Goal: Task Accomplishment & Management: Manage account settings

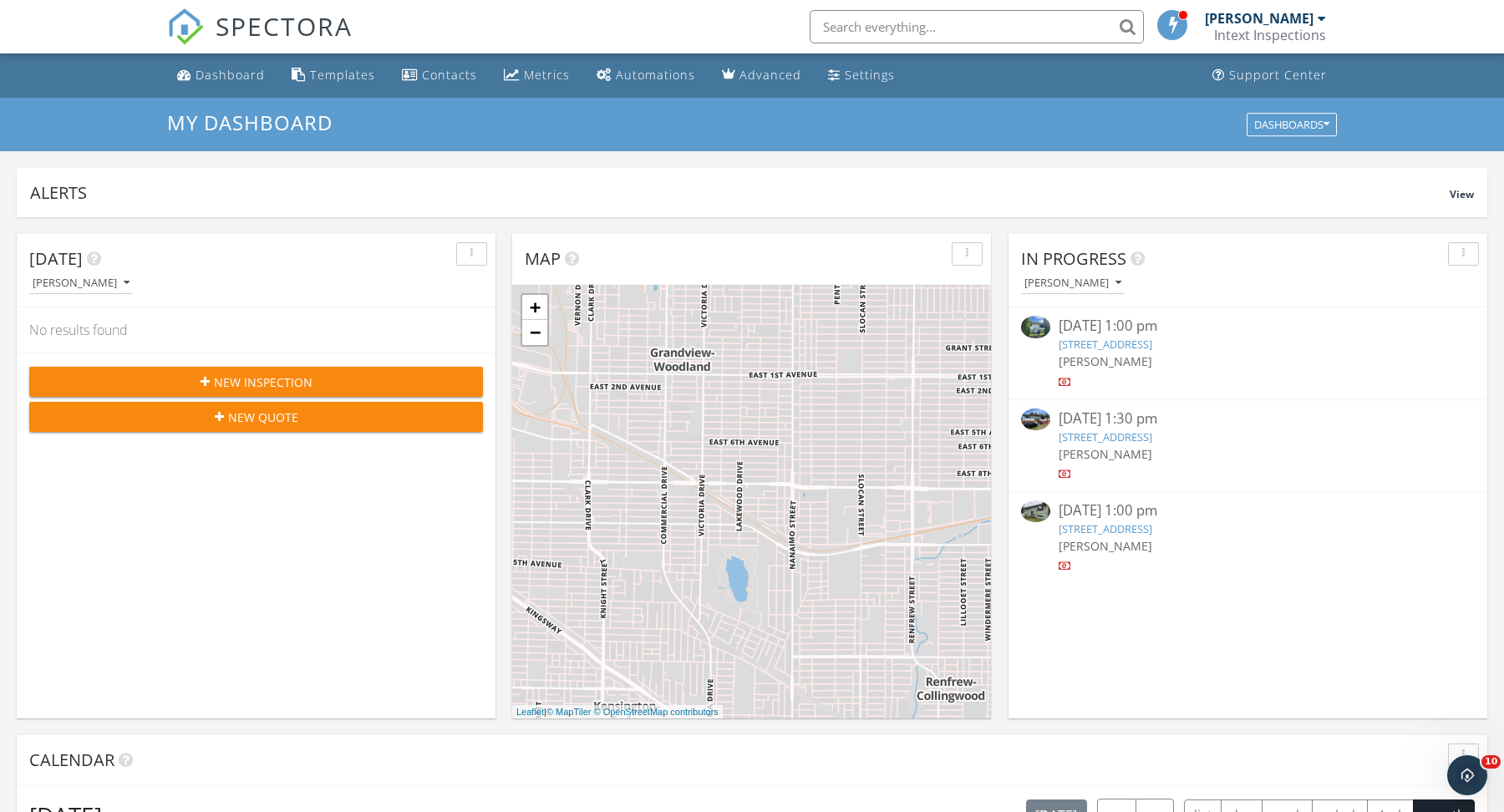
click at [1152, 340] on link "6408 Crown St, Vancouver, BC V6N 2C1" at bounding box center [1106, 344] width 94 height 15
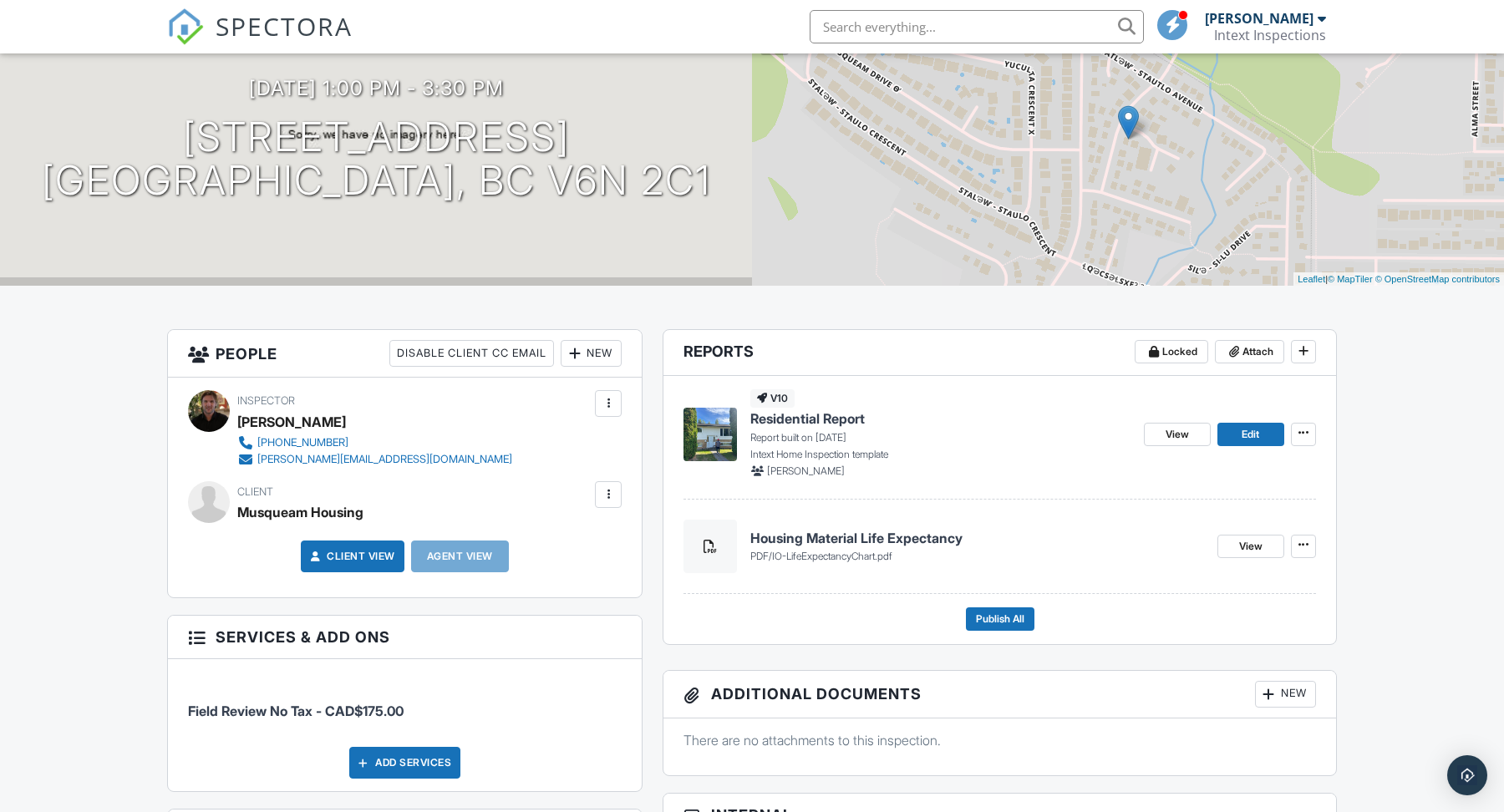
click at [814, 414] on span "Residential Report" at bounding box center [807, 419] width 114 height 19
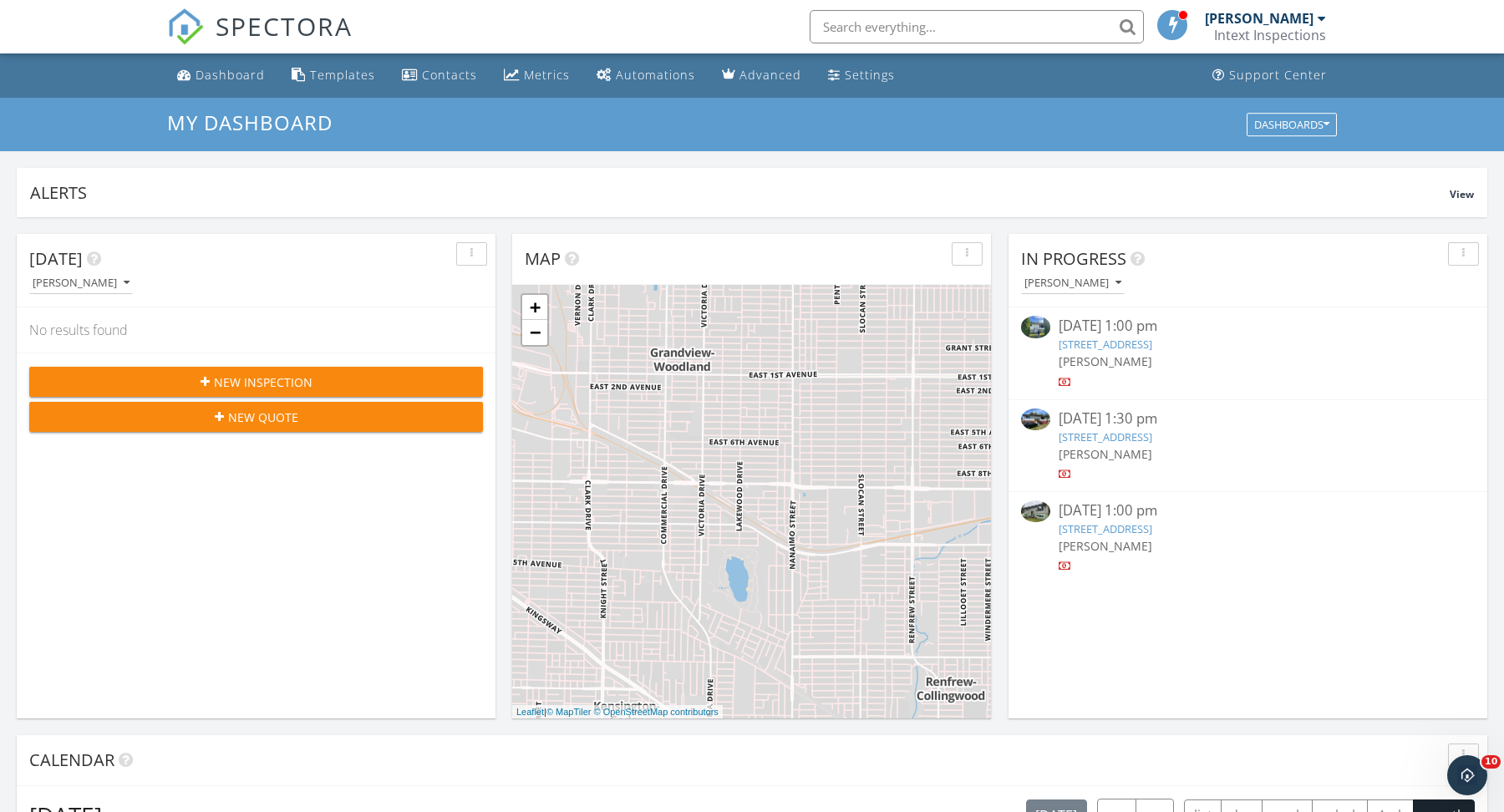
click at [1157, 332] on div "09/22/25 1:00 pm" at bounding box center [1249, 326] width 379 height 21
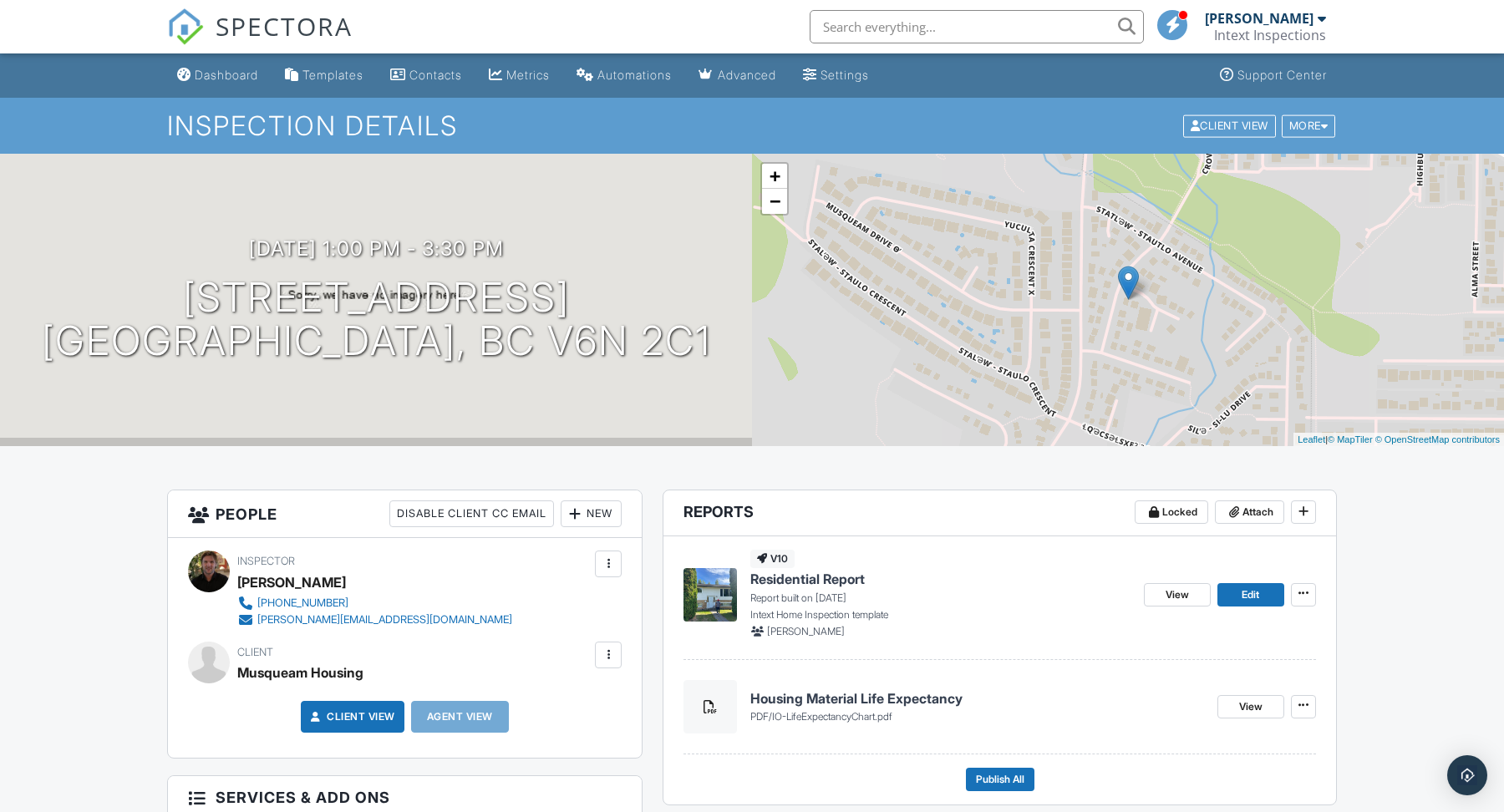
click at [784, 587] on span "Residential Report" at bounding box center [807, 579] width 114 height 19
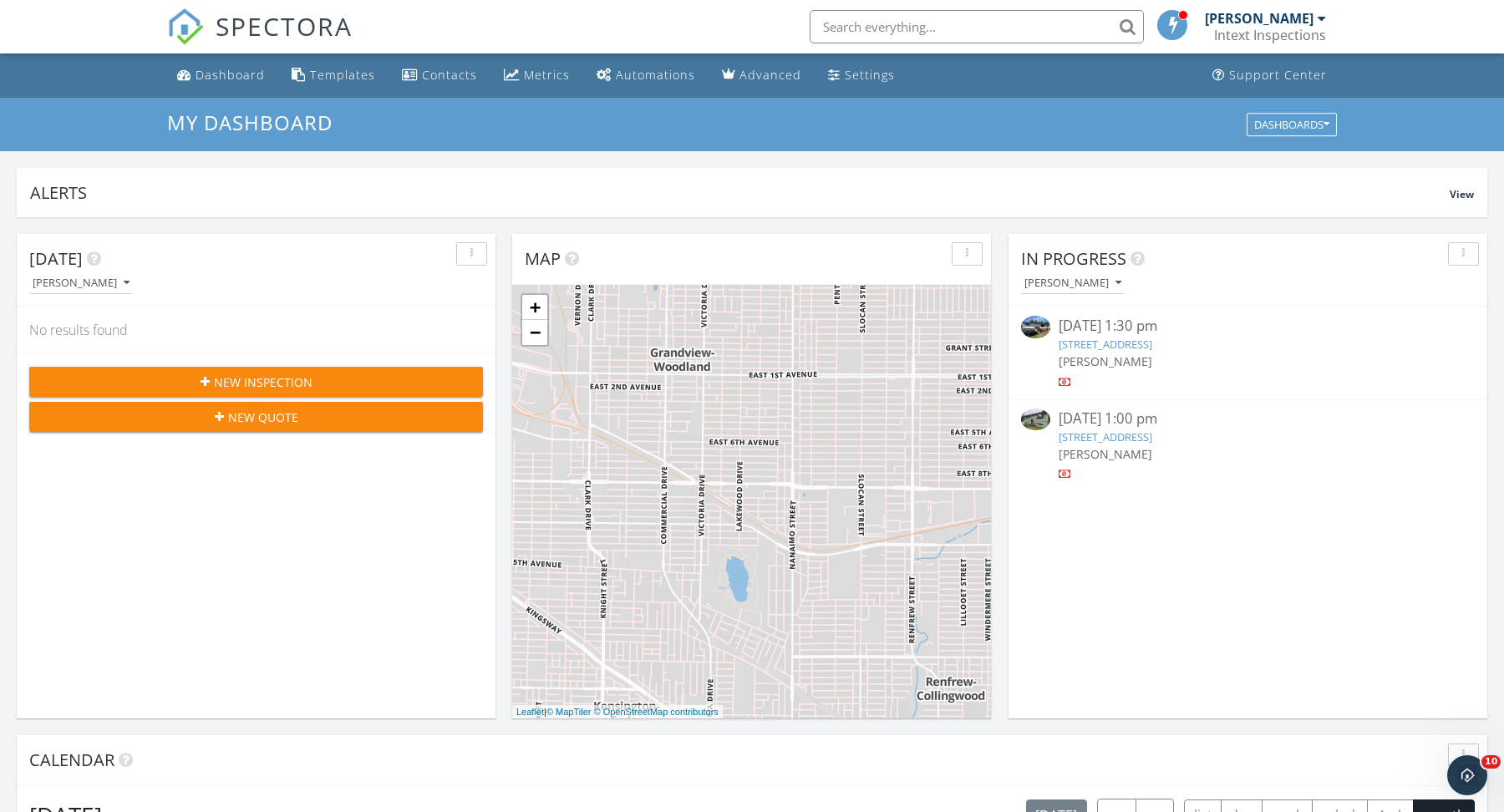
click at [1134, 356] on div "[PERSON_NAME]" at bounding box center [1249, 361] width 379 height 18
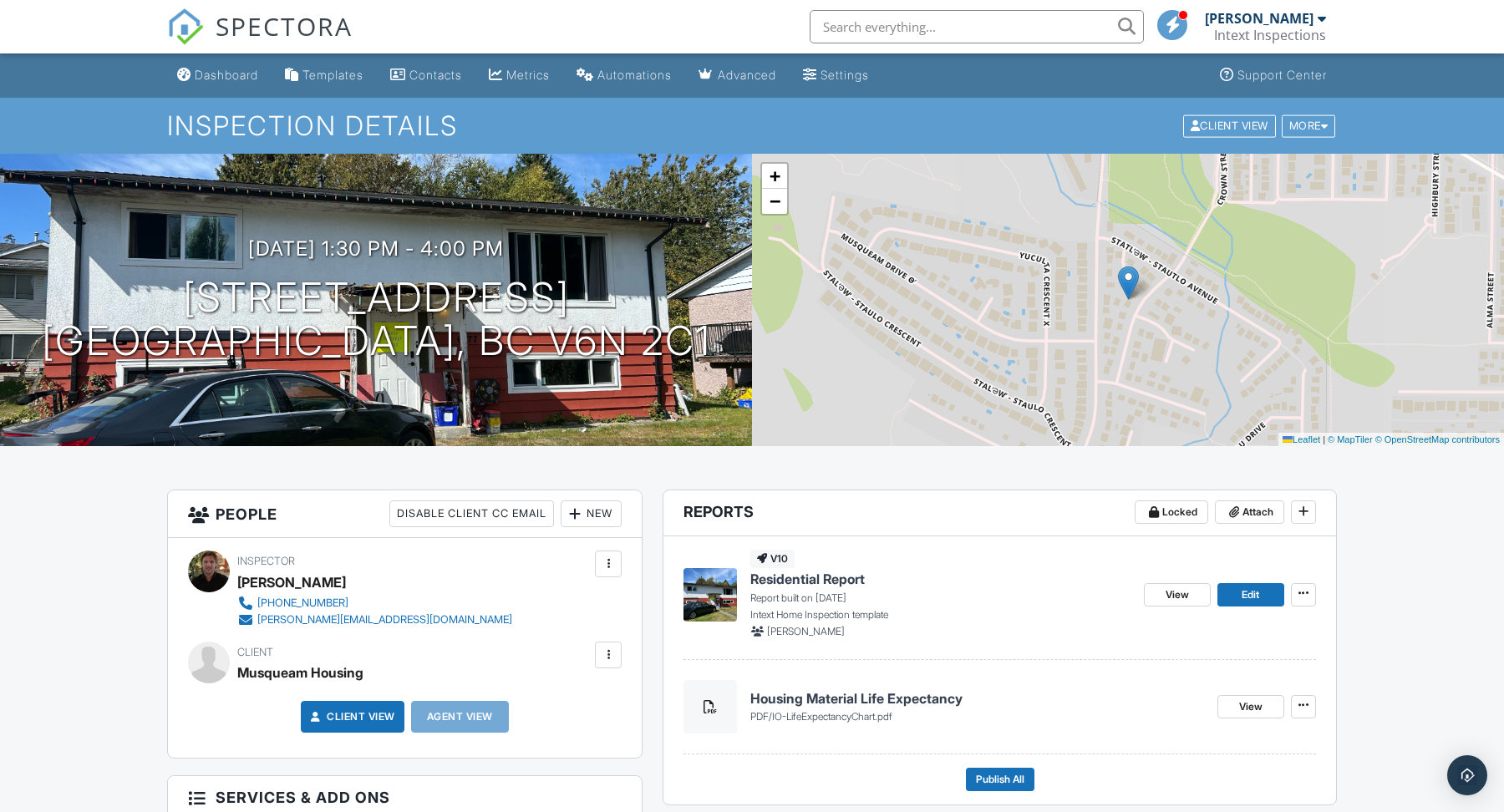
click at [694, 592] on img at bounding box center [710, 595] width 54 height 54
